Goal: Transaction & Acquisition: Purchase product/service

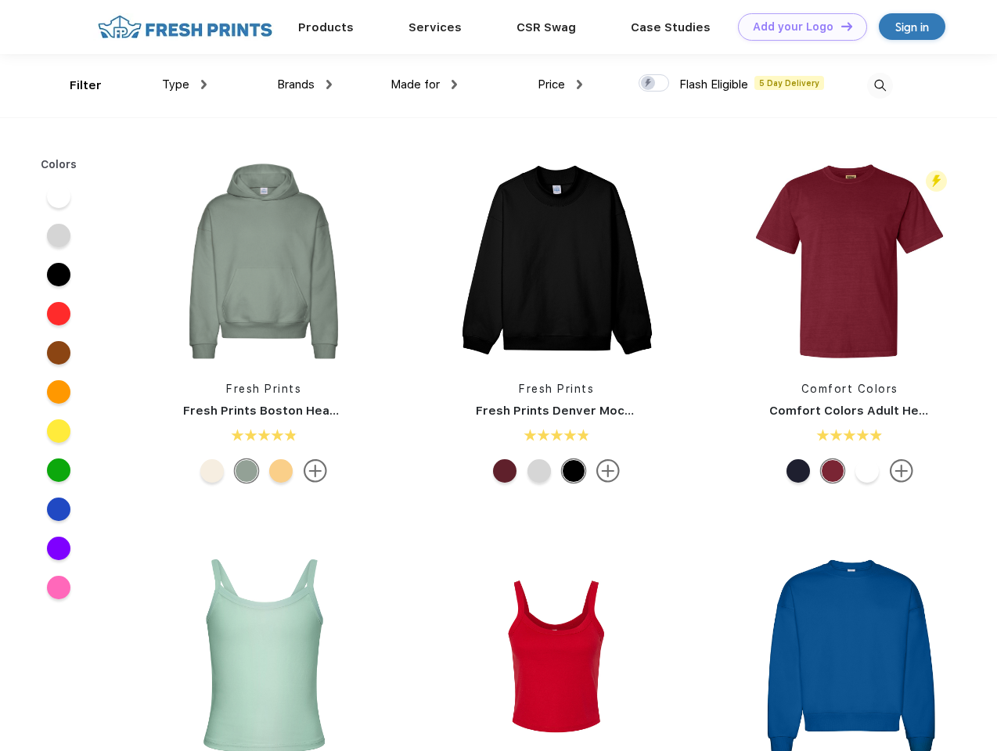
click at [797, 27] on link "Add your Logo Design Tool" at bounding box center [802, 26] width 129 height 27
click at [0, 0] on div "Design Tool" at bounding box center [0, 0] width 0 height 0
click at [840, 26] on link "Add your Logo Design Tool" at bounding box center [802, 26] width 129 height 27
click at [75, 85] on div "Filter" at bounding box center [86, 86] width 32 height 18
click at [185, 85] on span "Type" at bounding box center [175, 84] width 27 height 14
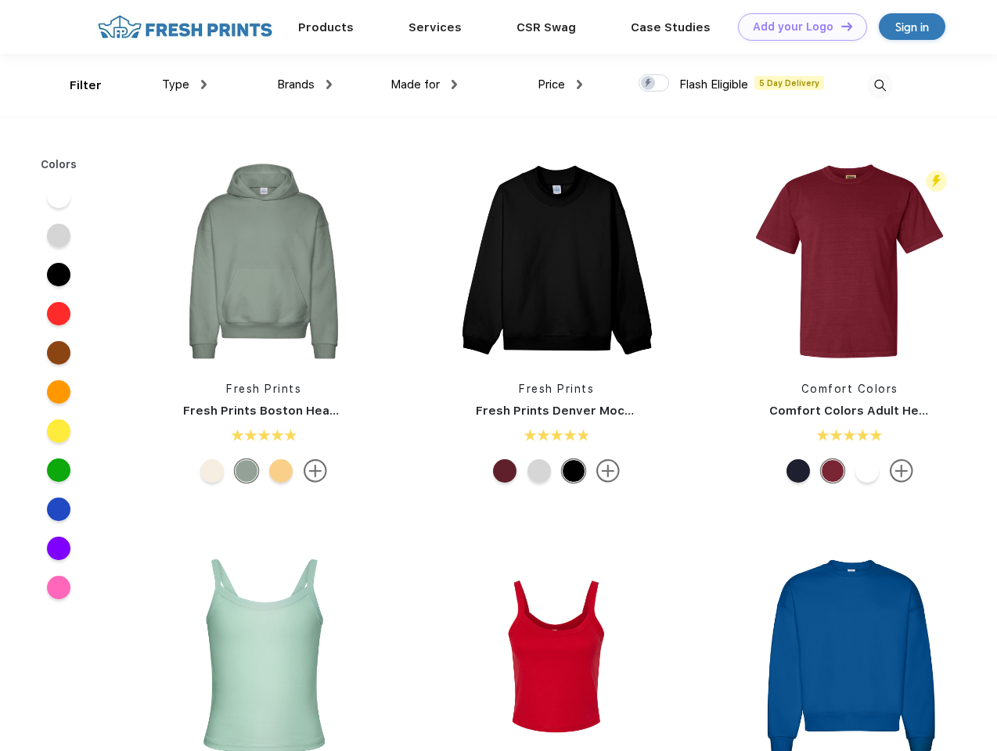
click at [304, 85] on span "Brands" at bounding box center [296, 84] width 38 height 14
click at [424, 85] on span "Made for" at bounding box center [414, 84] width 49 height 14
click at [560, 85] on span "Price" at bounding box center [551, 84] width 27 height 14
click at [654, 84] on div at bounding box center [654, 82] width 31 height 17
click at [649, 84] on input "checkbox" at bounding box center [644, 79] width 10 height 10
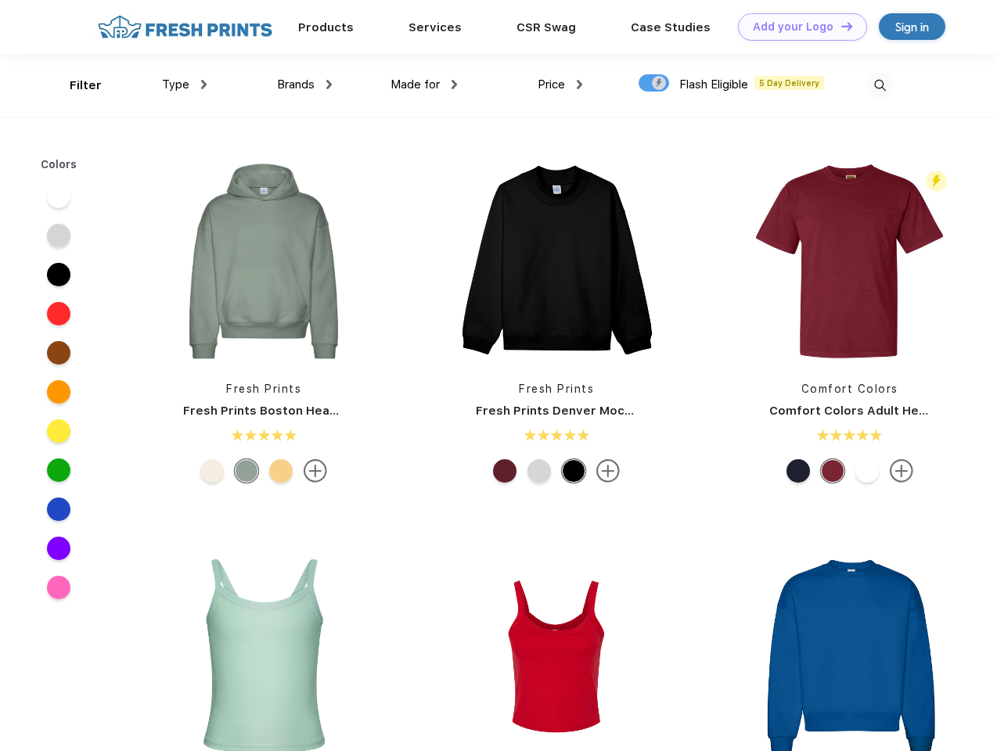
click at [880, 85] on img at bounding box center [880, 86] width 26 height 26
